Goal: Information Seeking & Learning: Learn about a topic

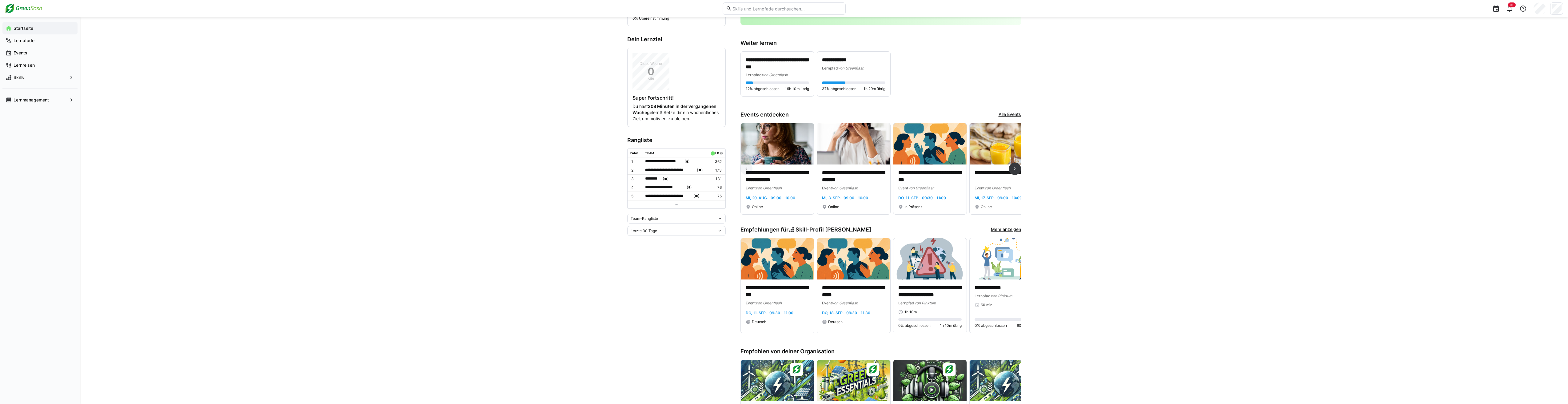
scroll to position [326, 0]
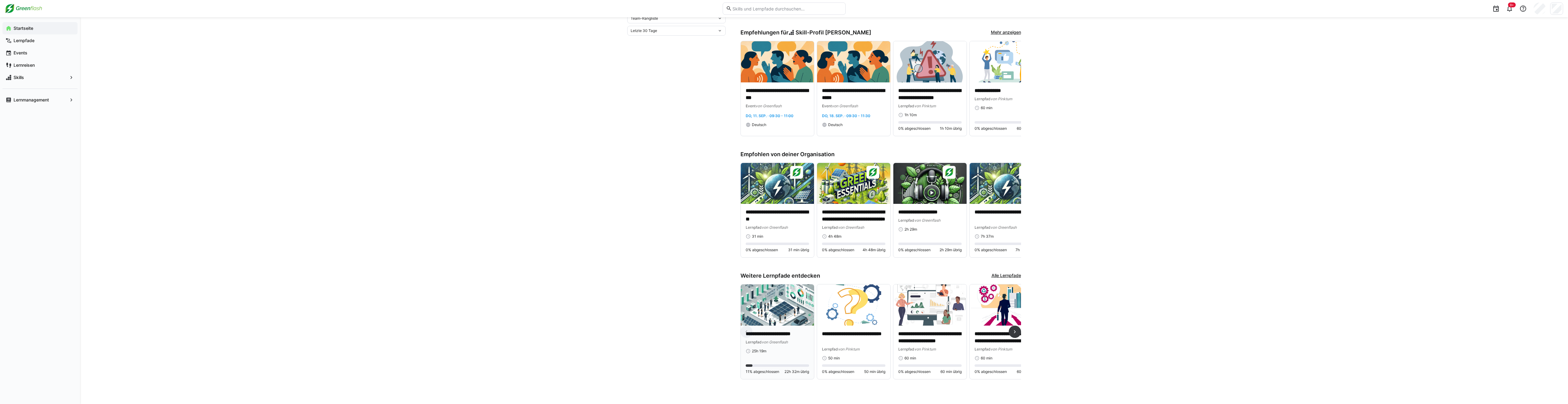
click at [386, 203] on img at bounding box center [777, 305] width 73 height 41
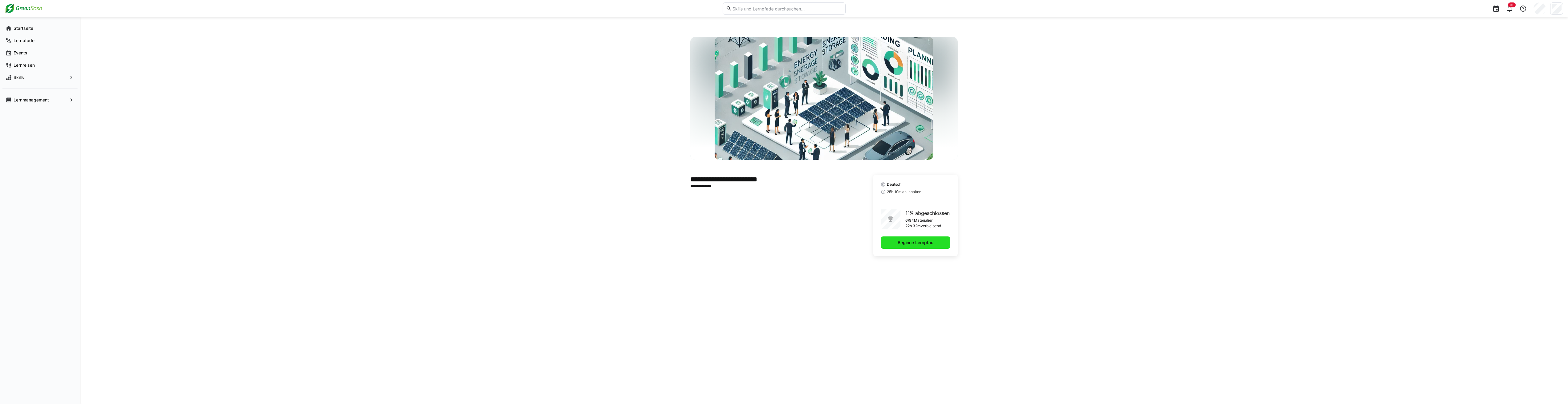
click at [386, 203] on span "Beginne Lernpfad" at bounding box center [916, 243] width 38 height 6
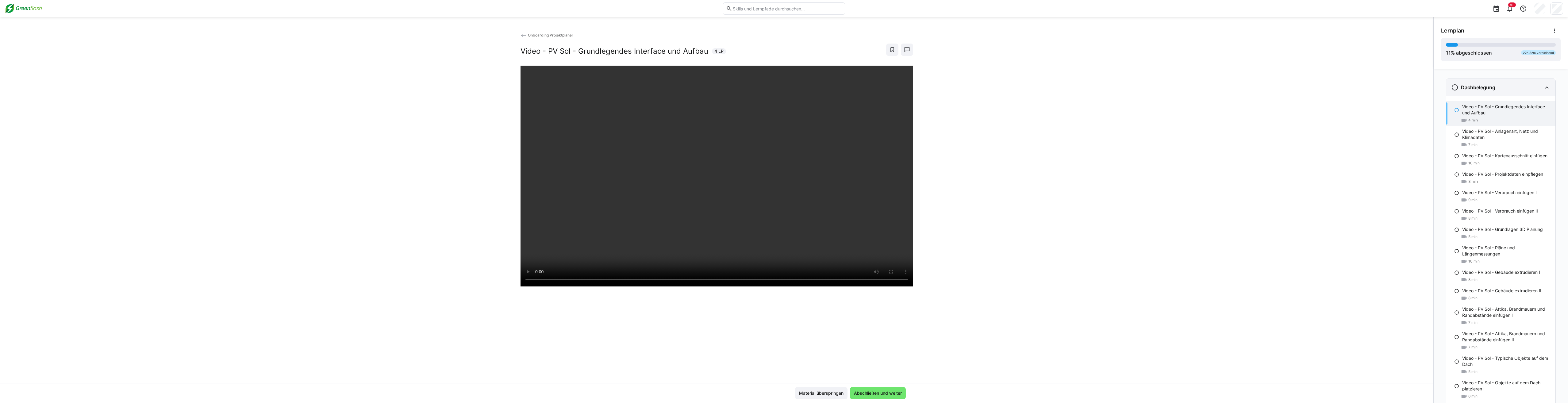
click at [385, 94] on div "Dachbelegung" at bounding box center [1500, 88] width 109 height 17
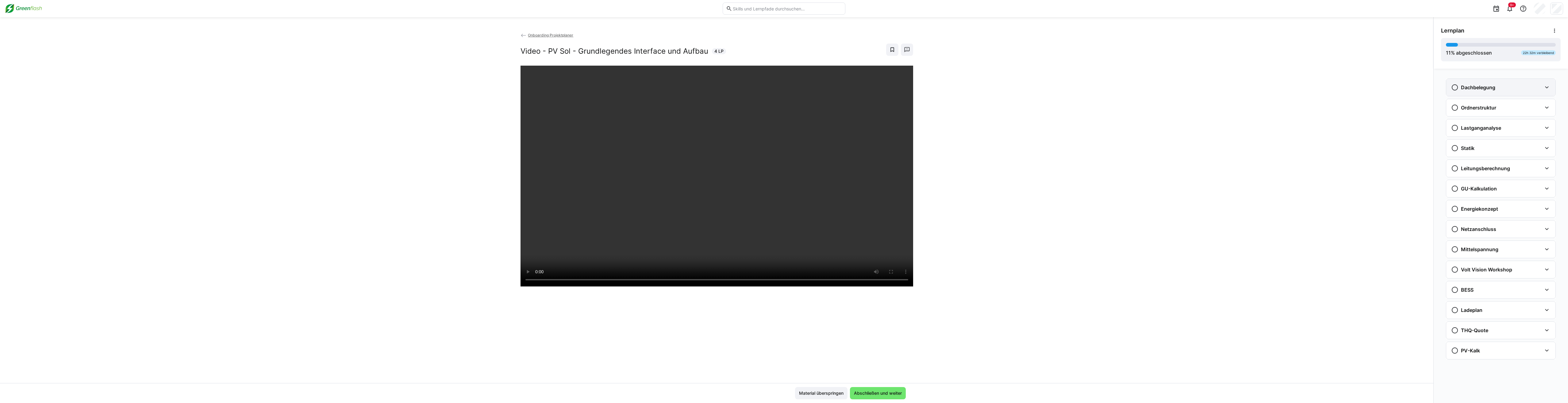
click at [385, 94] on div "Dachbelegung" at bounding box center [1500, 88] width 109 height 17
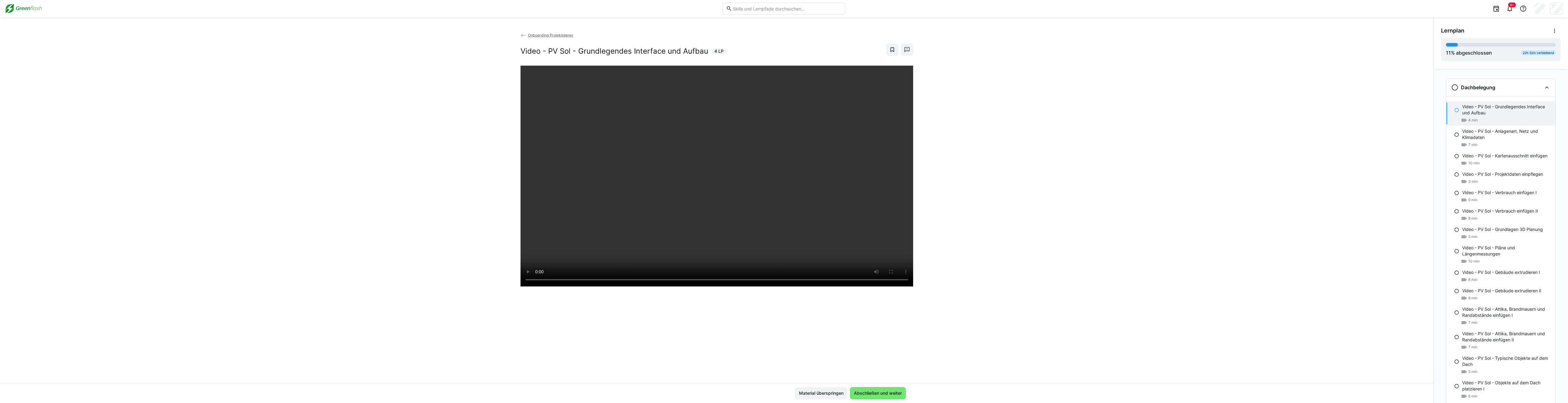
click at [385, 202] on div "Onboarding Projektplaner Video - PV Sol - Grundlegendes Interface und Aufbau 4 …" at bounding box center [716, 207] width 1433 height 351
click at [385, 94] on div "Dachbelegung" at bounding box center [1500, 88] width 109 height 17
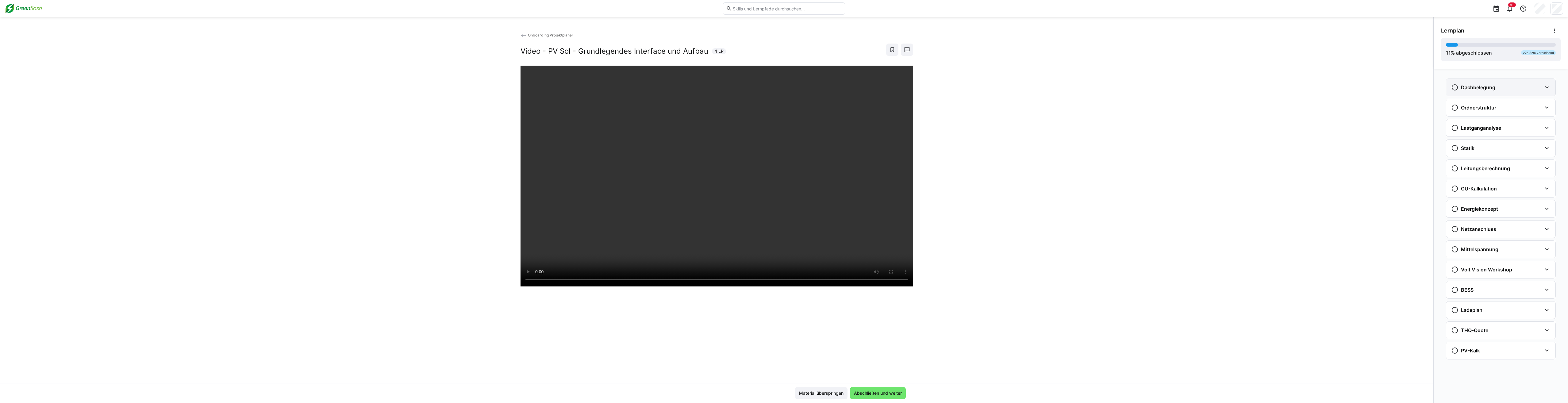
click at [385, 89] on h3 "Dachbelegung" at bounding box center [1478, 88] width 34 height 6
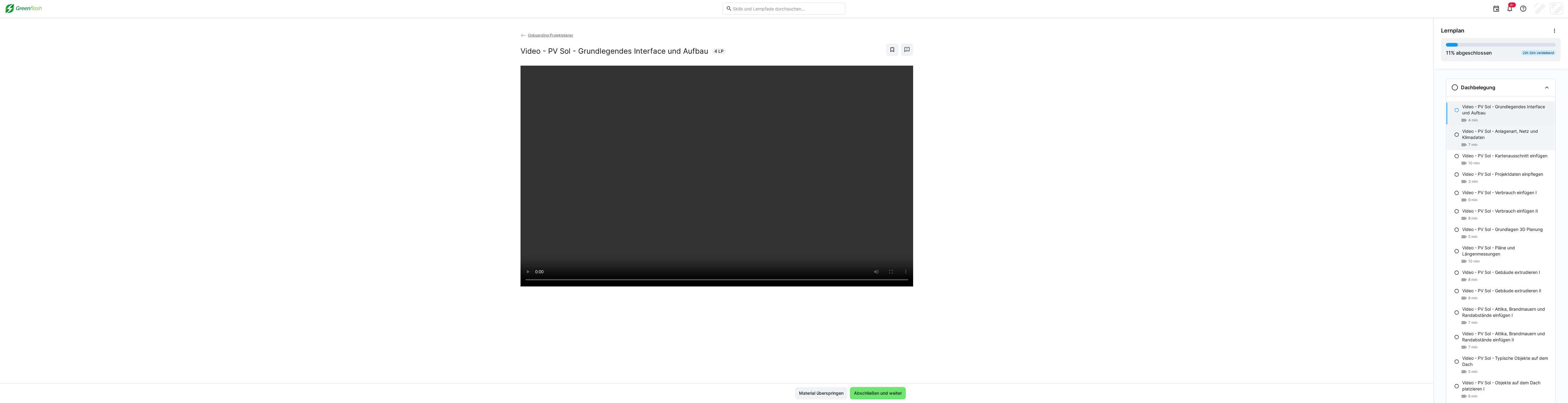
click at [385, 139] on p "Video - PV Sol - Anlagenart, Netz und Klimadaten" at bounding box center [1506, 135] width 88 height 12
click at [385, 161] on div "10 min" at bounding box center [1506, 163] width 88 height 6
click at [385, 173] on p "Video - PV Sol - Projektdaten einpflegen" at bounding box center [1502, 174] width 81 height 6
click at [385, 189] on div "Video - PV Sol - Verbrauch einfügen I 9 min" at bounding box center [1500, 196] width 109 height 18
click at [385, 202] on div "Video - PV Sol - Grundlagen 3D Planung 5 min" at bounding box center [1500, 233] width 109 height 18
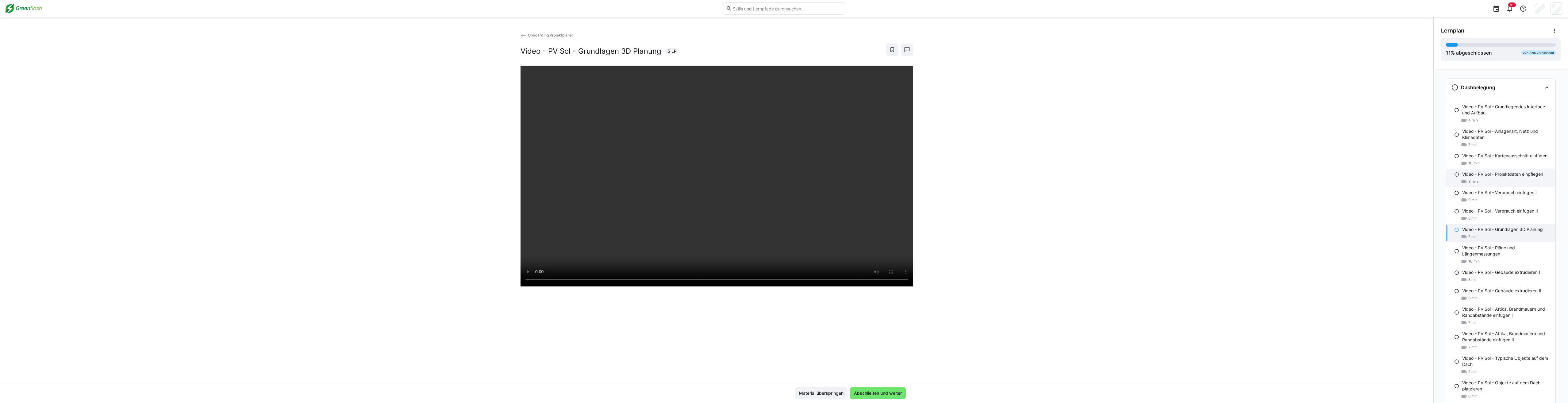
click at [385, 170] on div "Video - PV Sol - Projektdaten einpflegen 3 min" at bounding box center [1500, 178] width 109 height 18
click at [385, 202] on div at bounding box center [716, 267] width 393 height 403
click at [385, 153] on p "Video - PV Sol - Kartenausschnitt einfügen" at bounding box center [1505, 156] width 85 height 6
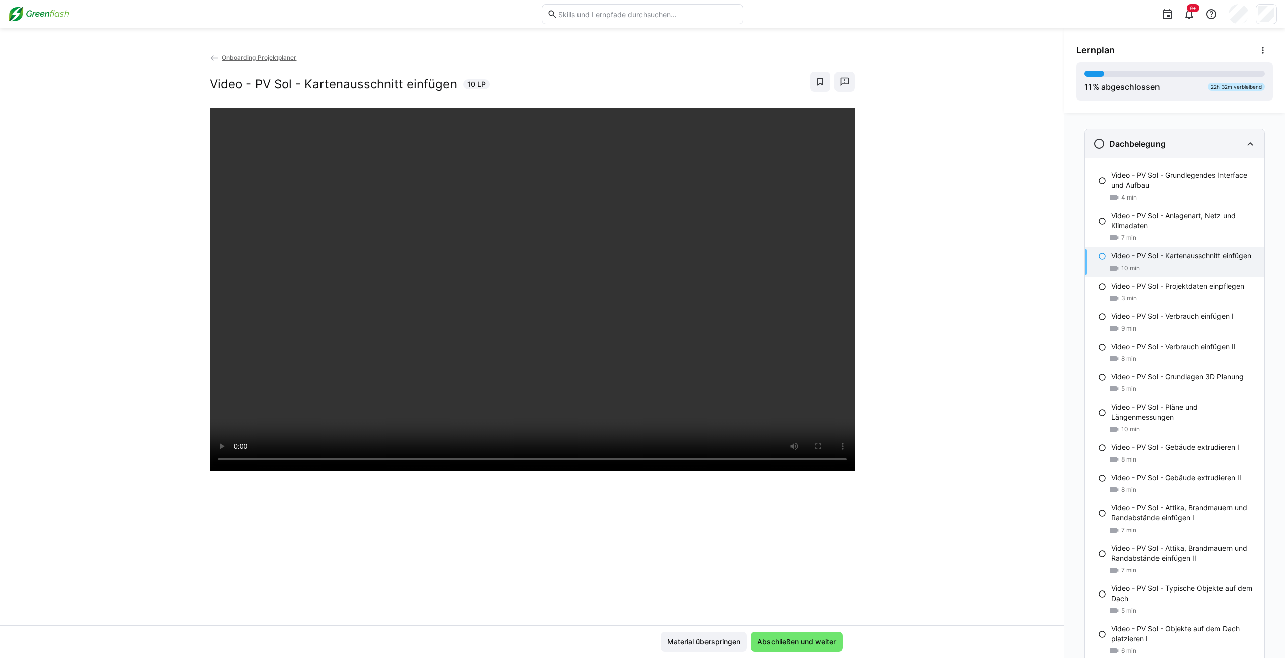
click at [632, 141] on h3 "Dachbelegung" at bounding box center [1137, 144] width 56 height 10
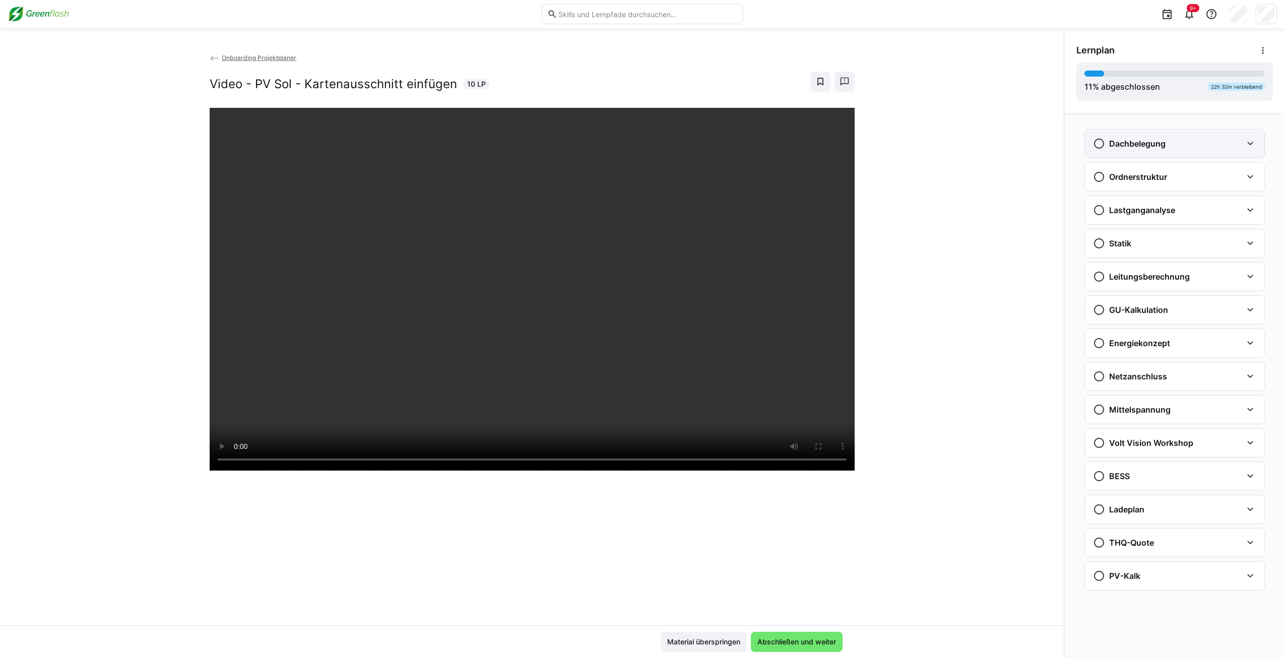
click at [632, 141] on h3 "Dachbelegung" at bounding box center [1137, 144] width 56 height 10
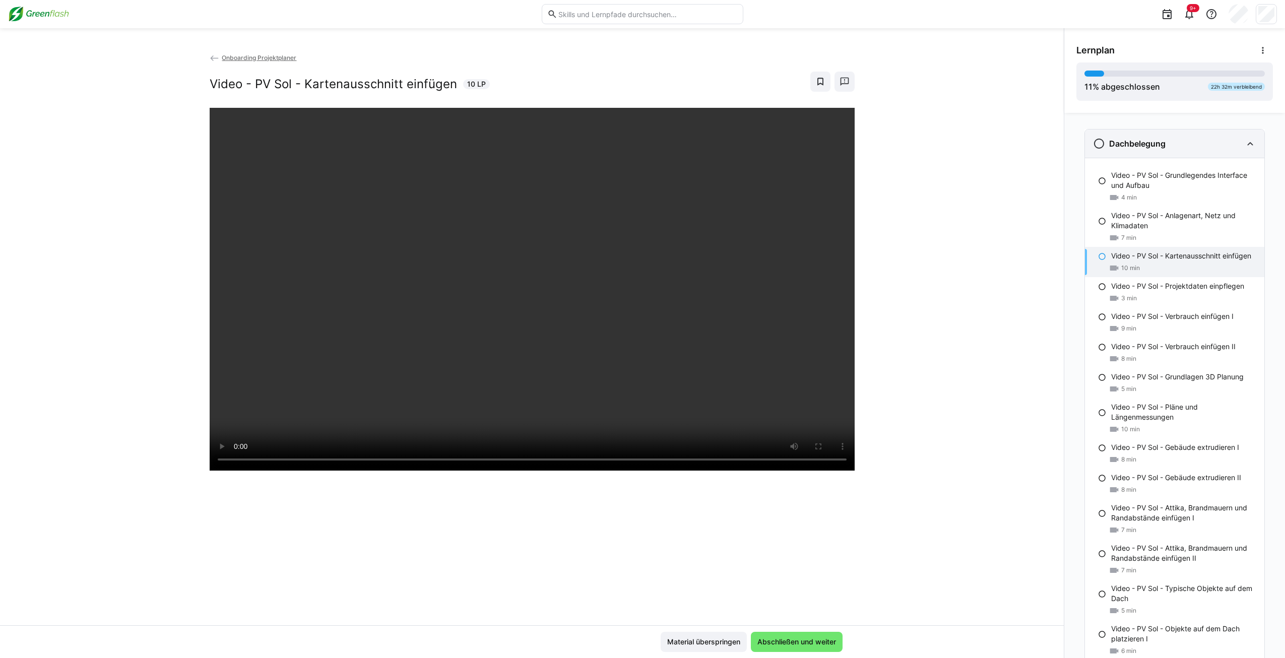
click at [632, 141] on h3 "Dachbelegung" at bounding box center [1137, 144] width 56 height 10
